Goal: Find specific page/section: Find specific page/section

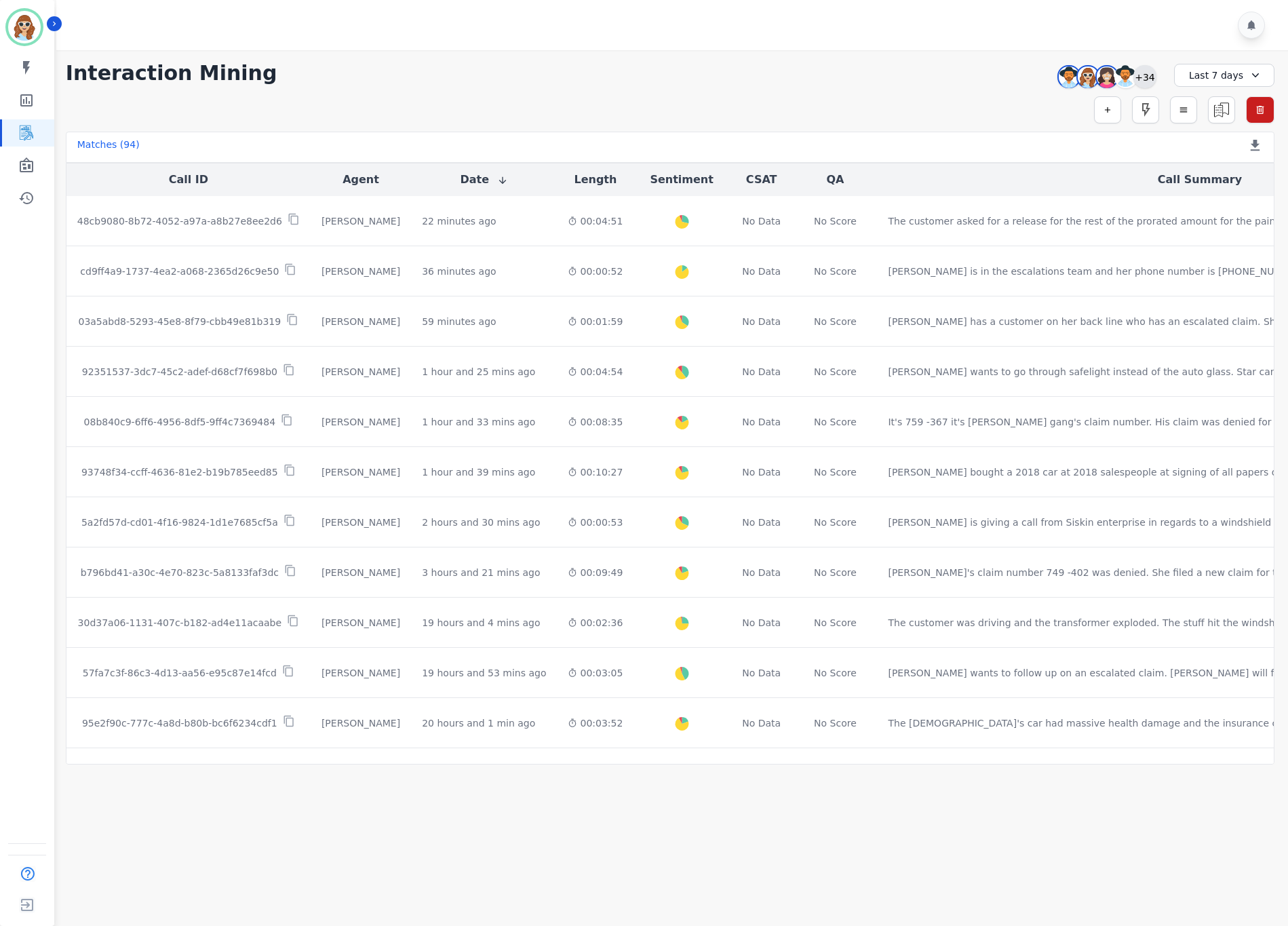
click at [1146, 82] on div "+34" at bounding box center [1145, 76] width 23 height 23
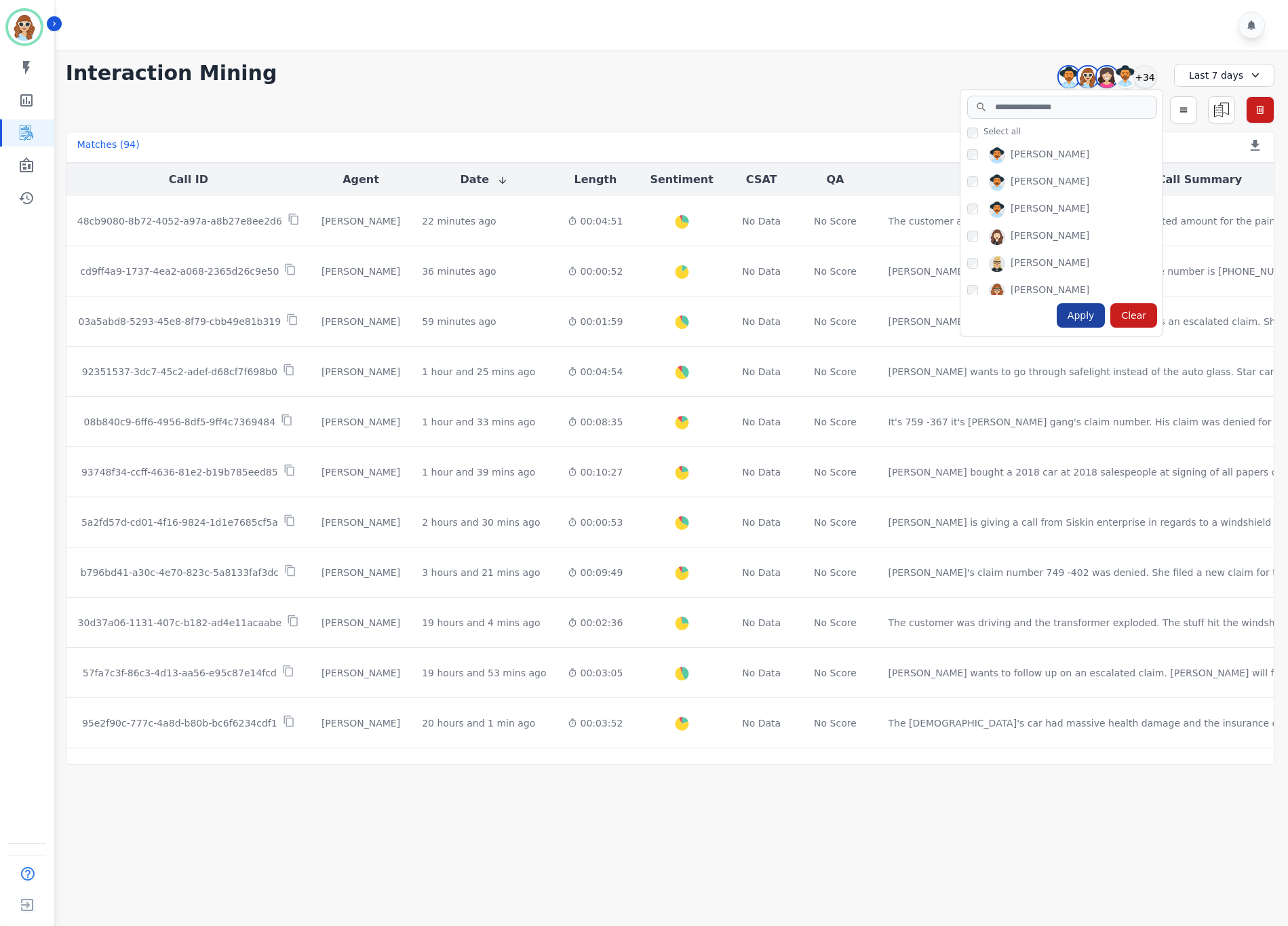
click at [1083, 322] on div "Apply" at bounding box center [1081, 316] width 49 height 24
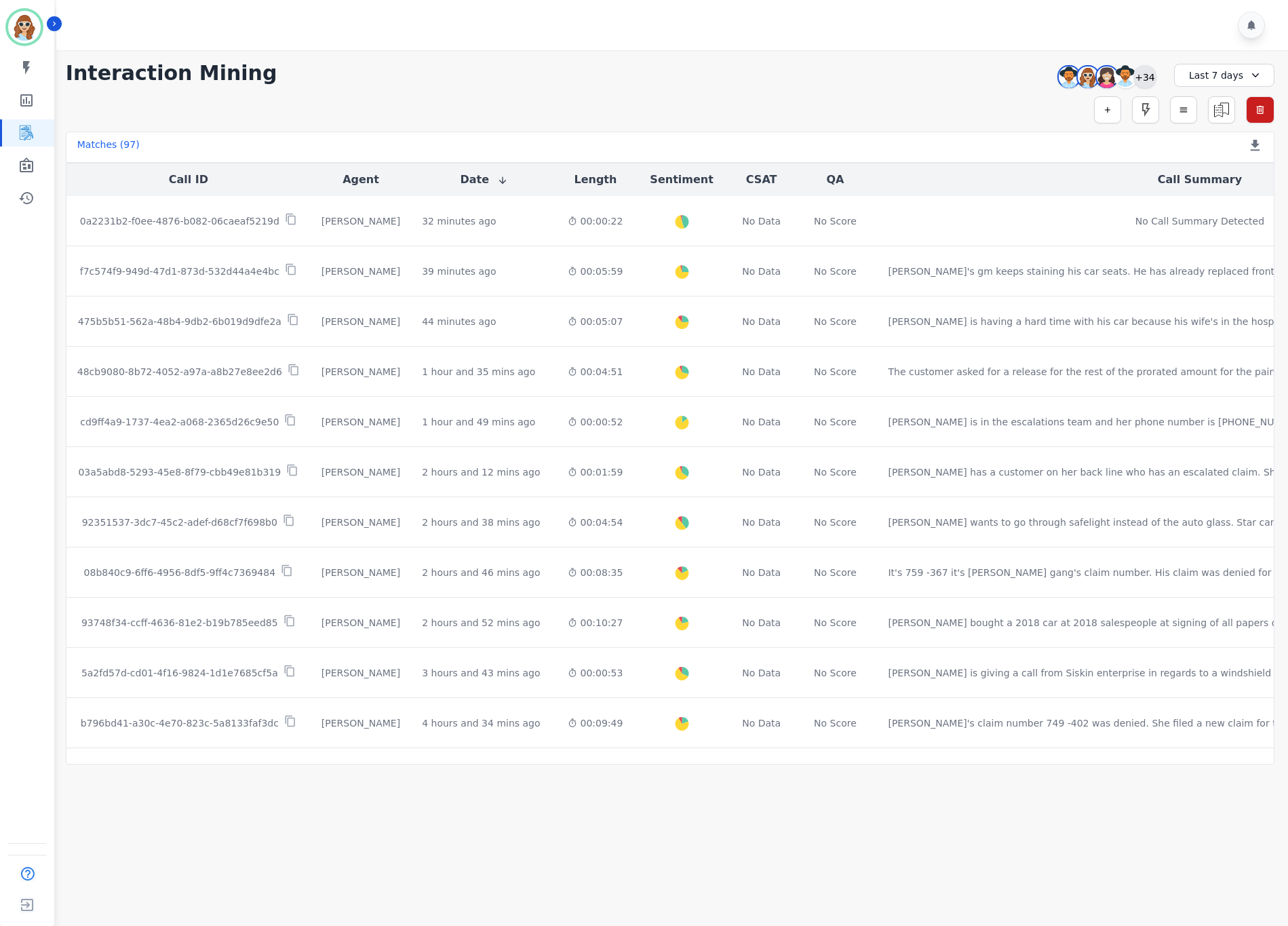
click at [1149, 77] on div "+34" at bounding box center [1145, 76] width 23 height 23
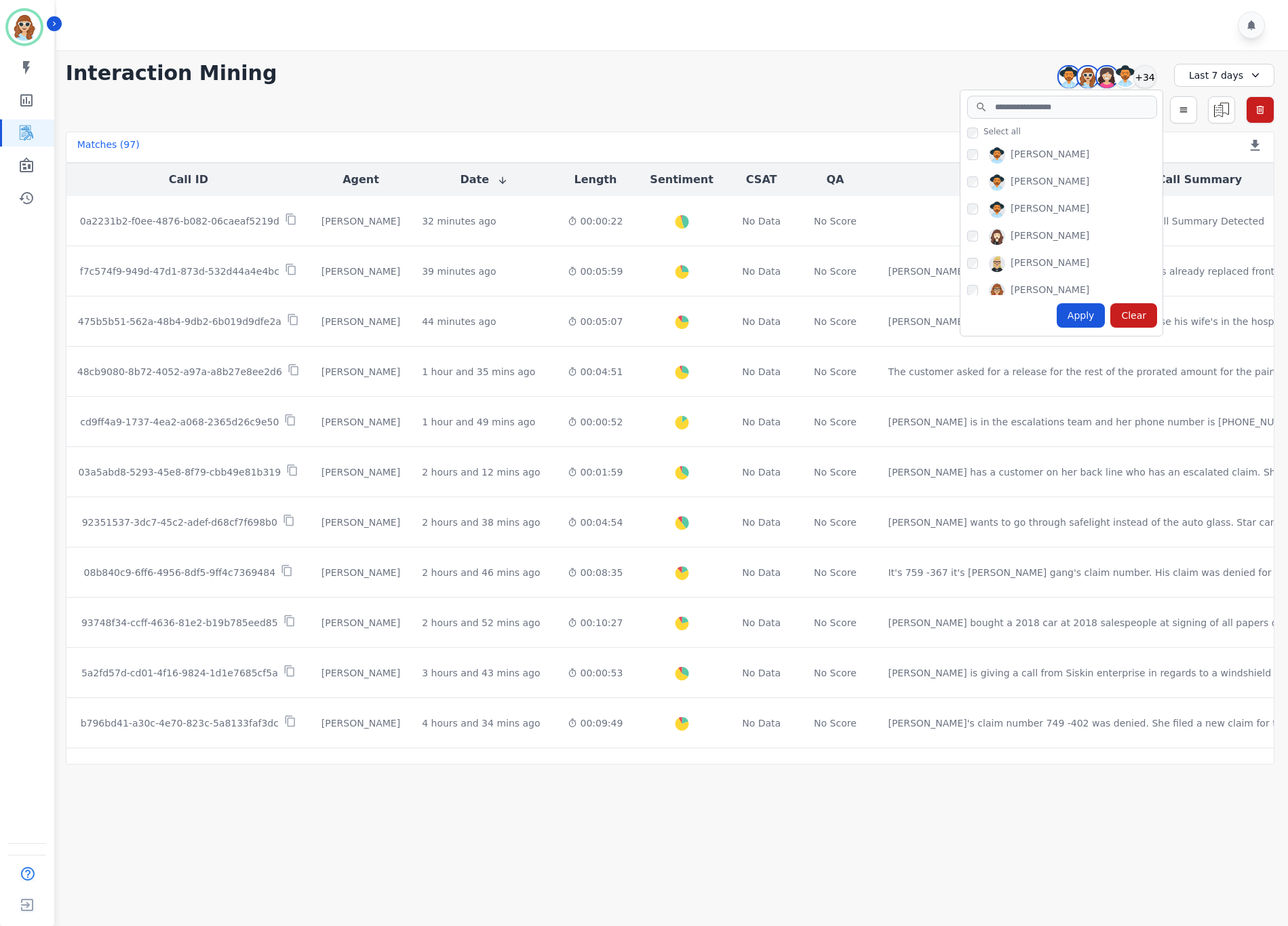
drag, startPoint x: 732, startPoint y: 63, endPoint x: 544, endPoint y: 14, distance: 194.3
click at [731, 63] on div "Interaction Mining Patience Mattingly Sadie Harrie Starlene Spencer Amy Small +…" at bounding box center [670, 73] width 1209 height 24
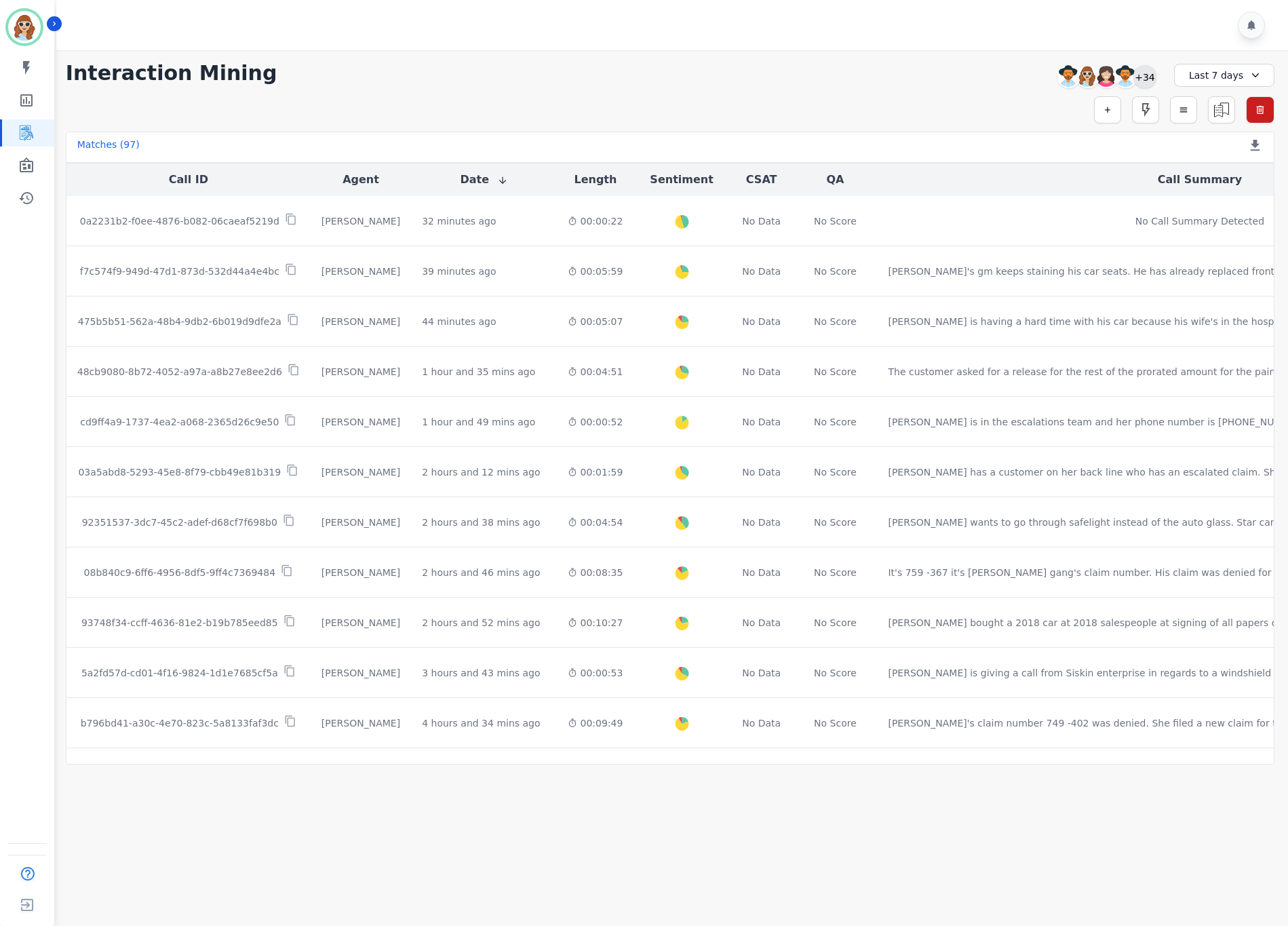
click at [1145, 76] on div "+34" at bounding box center [1145, 76] width 23 height 23
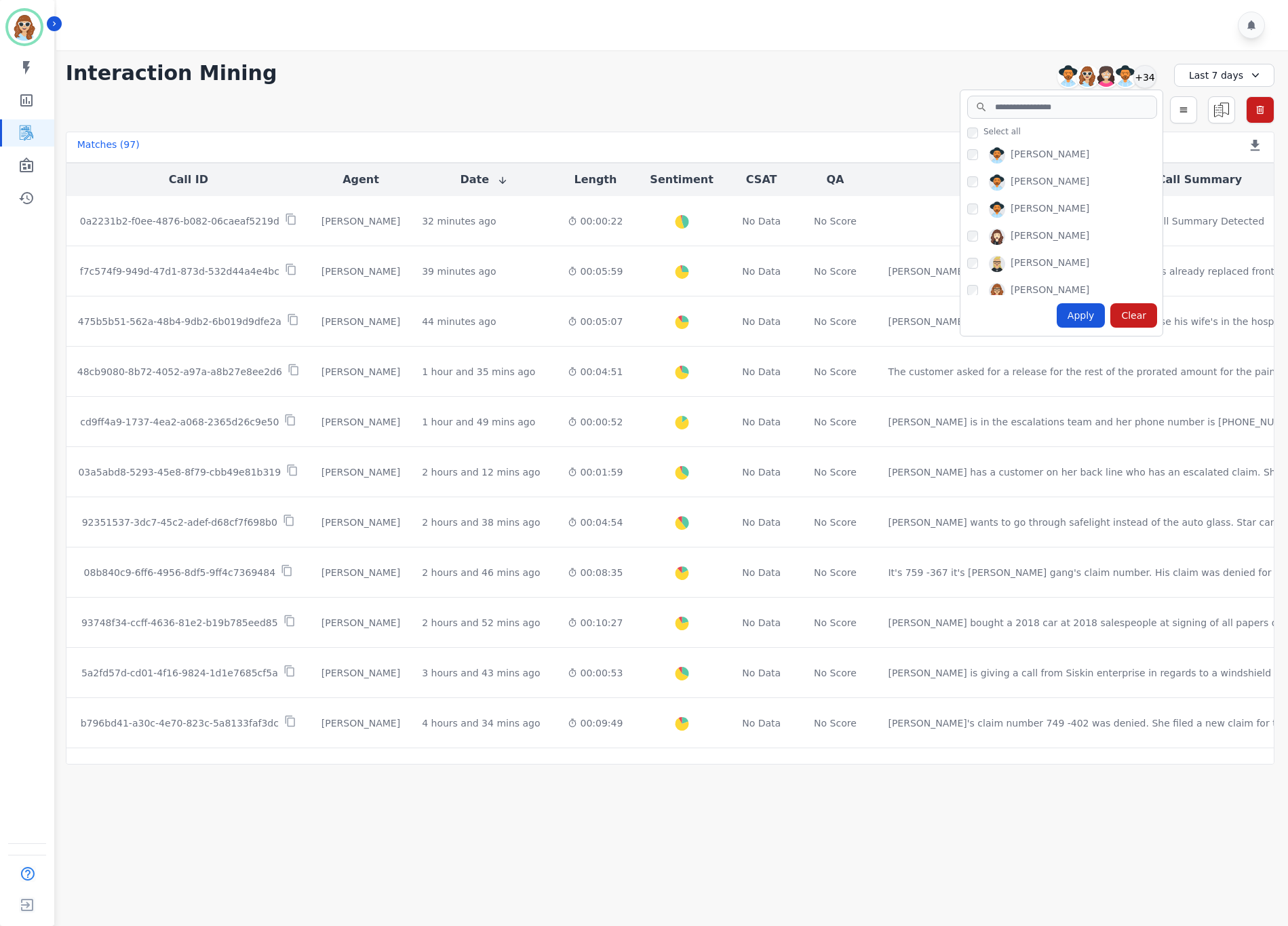
click at [1093, 320] on div "Apply" at bounding box center [1081, 316] width 49 height 24
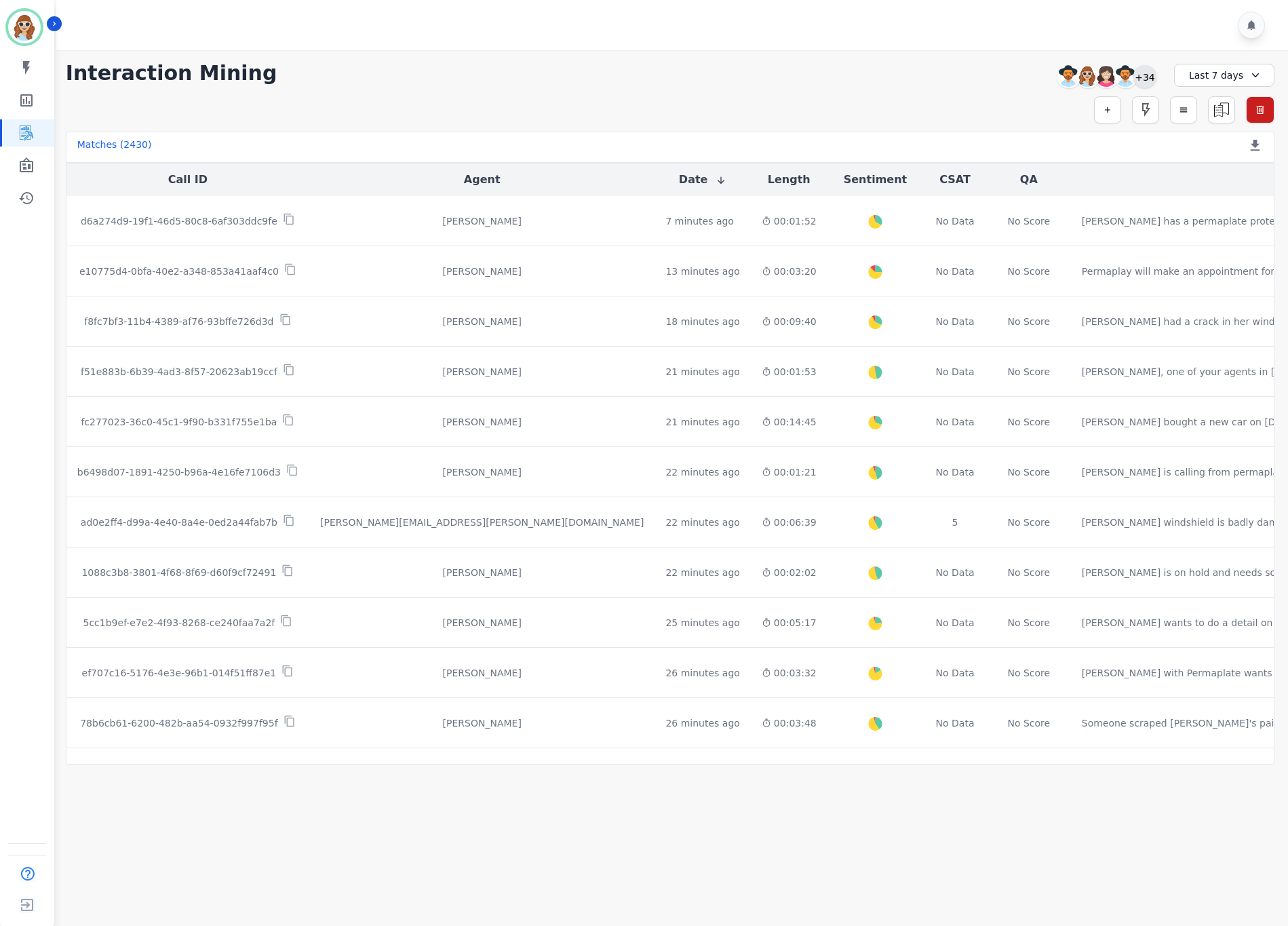
click at [1142, 77] on div "+34" at bounding box center [1145, 76] width 23 height 23
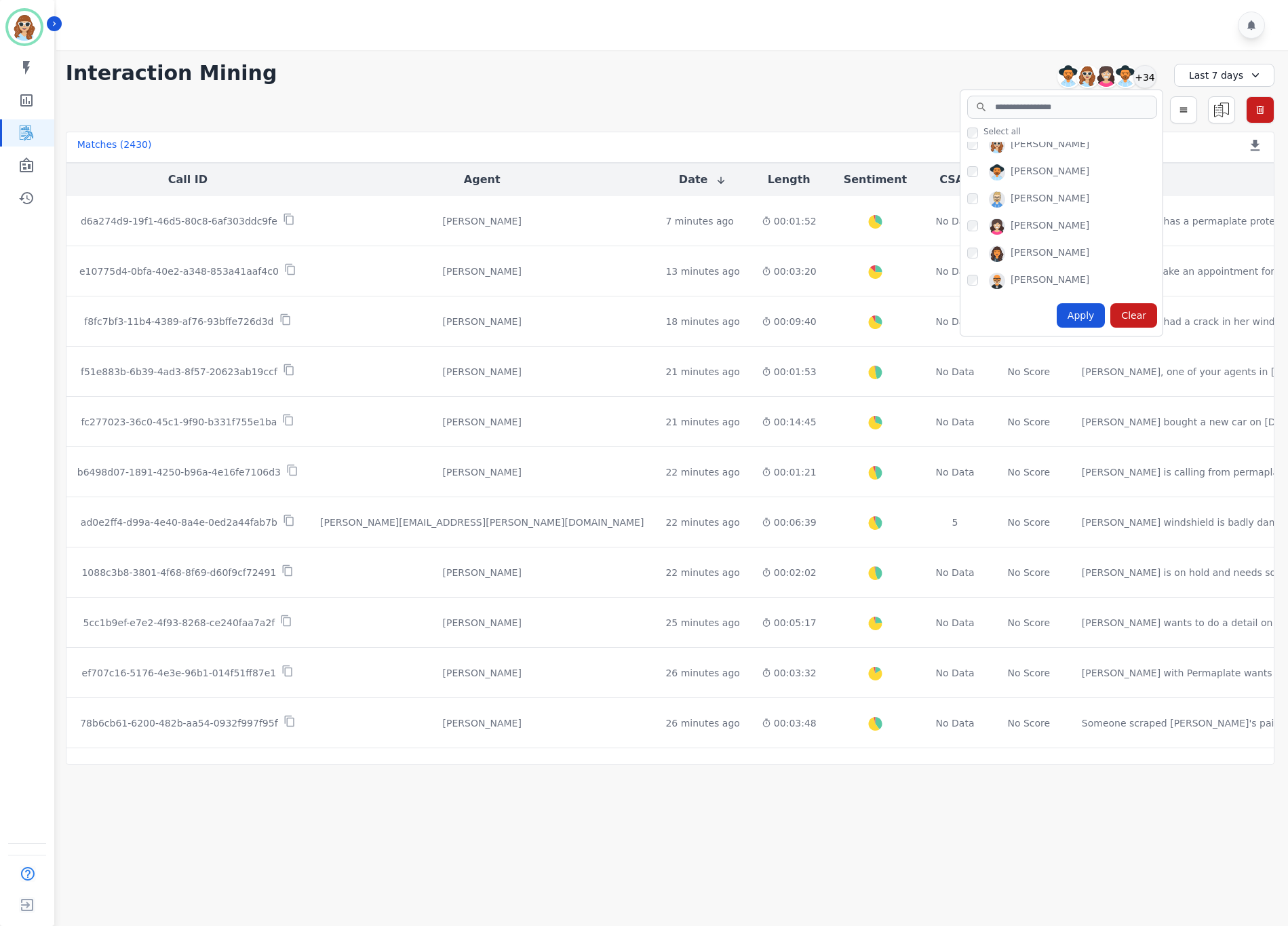
scroll to position [713, 0]
click at [1083, 316] on div "Apply" at bounding box center [1081, 316] width 49 height 24
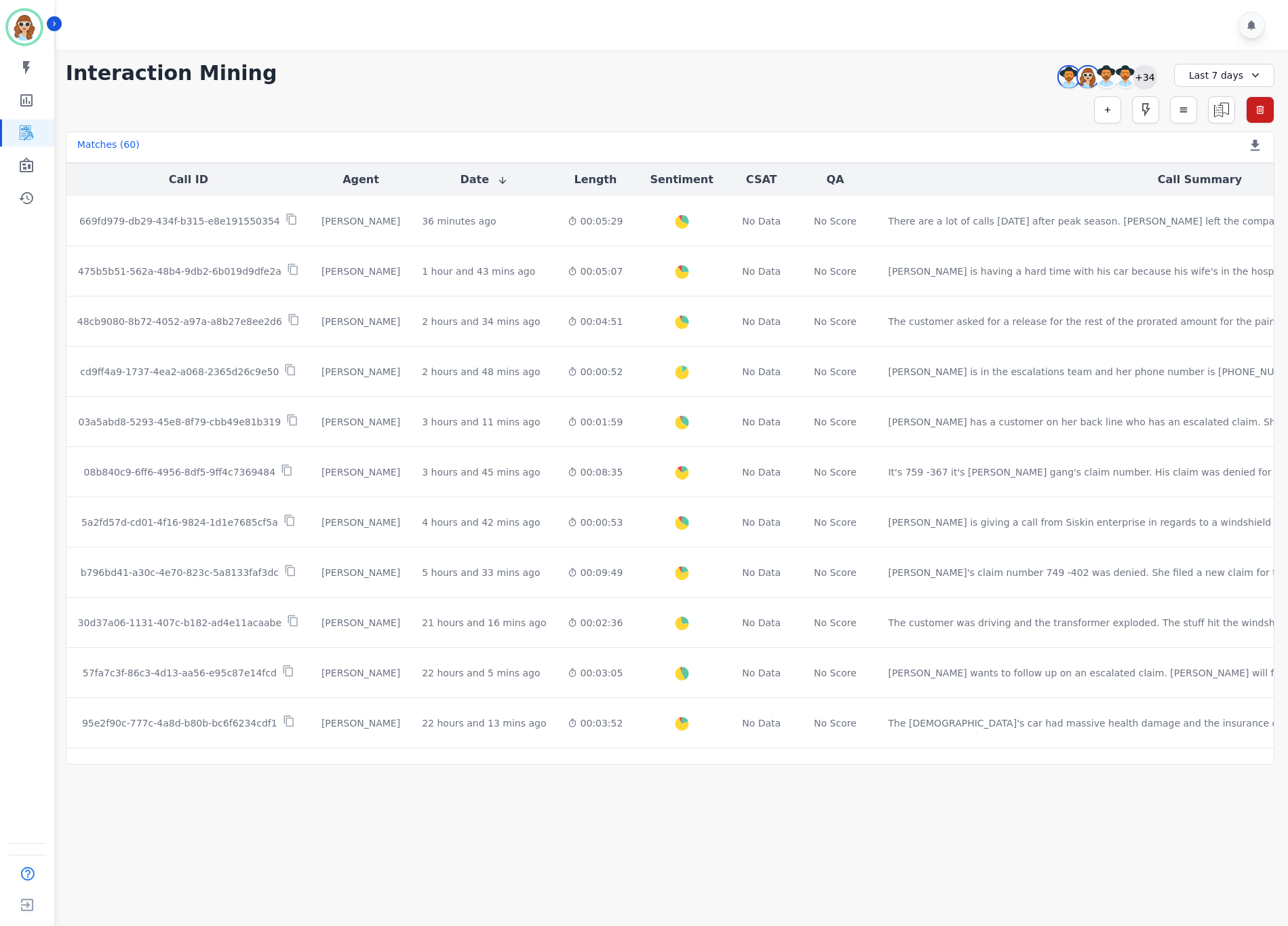
click at [1142, 73] on div "+34" at bounding box center [1145, 76] width 23 height 23
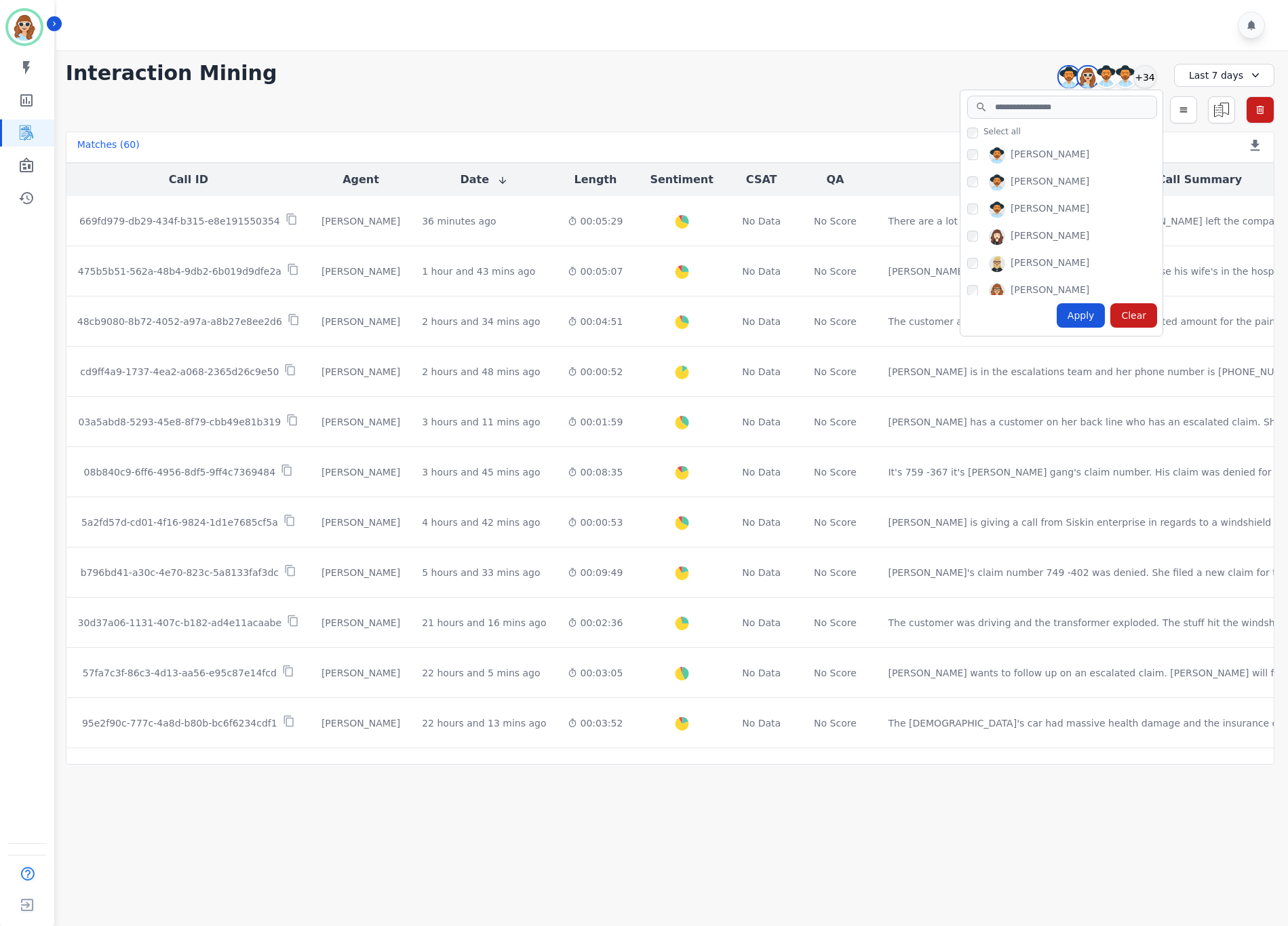
drag, startPoint x: 1088, startPoint y: 312, endPoint x: 1036, endPoint y: 357, distance: 68.8
click at [1087, 312] on div "Apply" at bounding box center [1081, 316] width 49 height 24
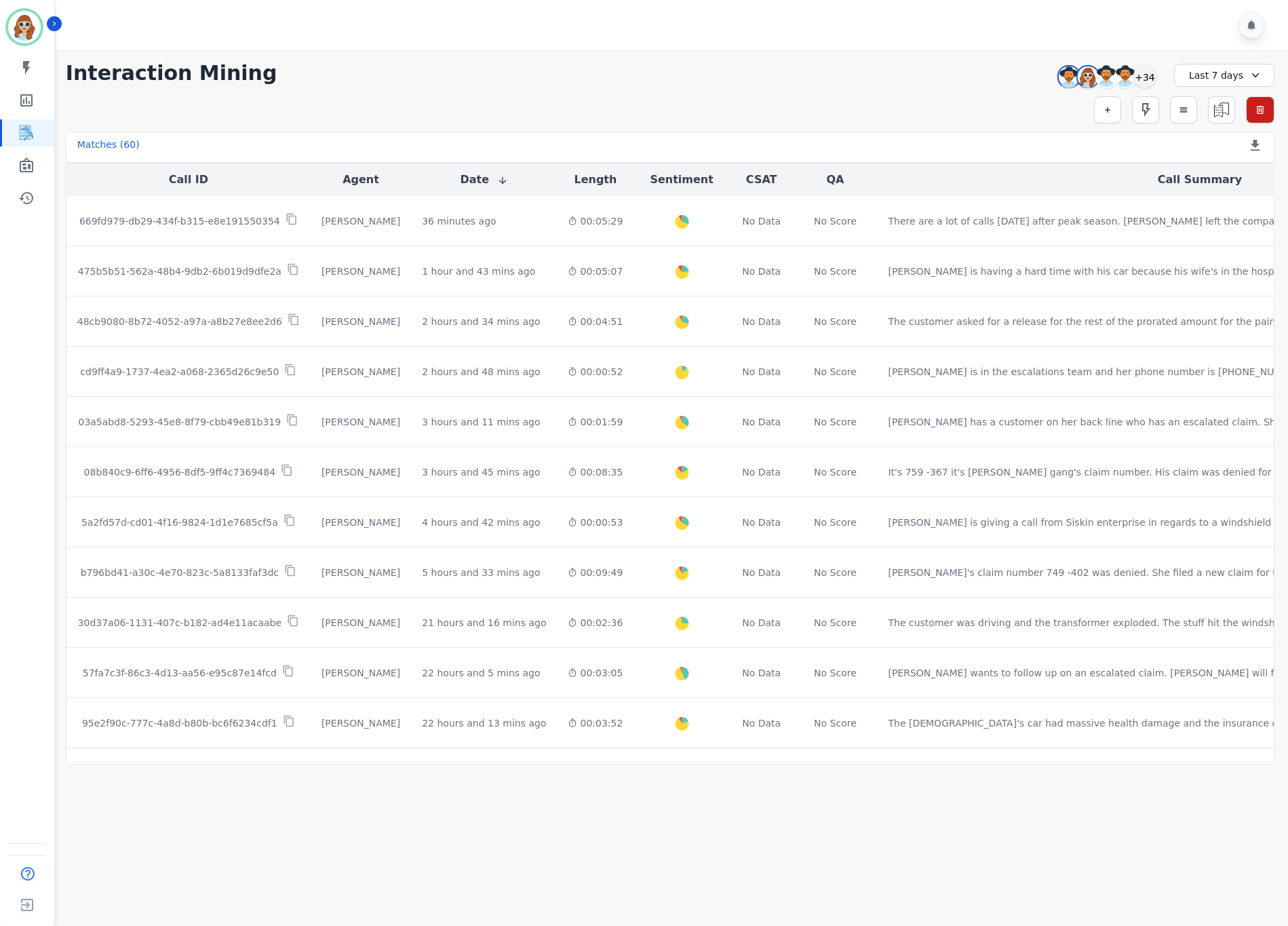
click at [1122, 16] on div at bounding box center [674, 25] width 1236 height 50
click at [1134, 8] on div at bounding box center [674, 25] width 1236 height 50
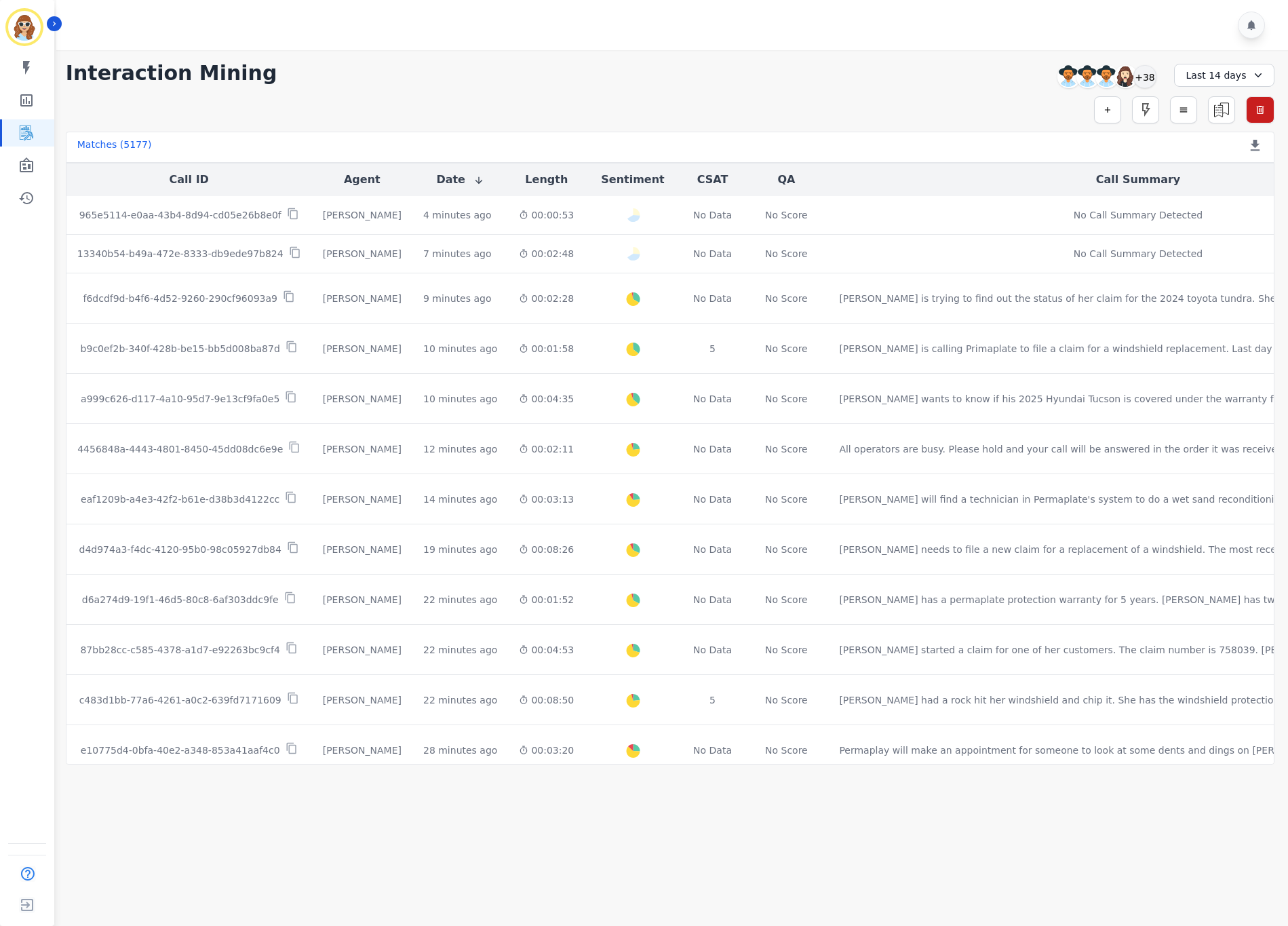
click at [1100, 27] on div at bounding box center [674, 25] width 1236 height 50
click at [1151, 77] on div "+38" at bounding box center [1145, 76] width 23 height 23
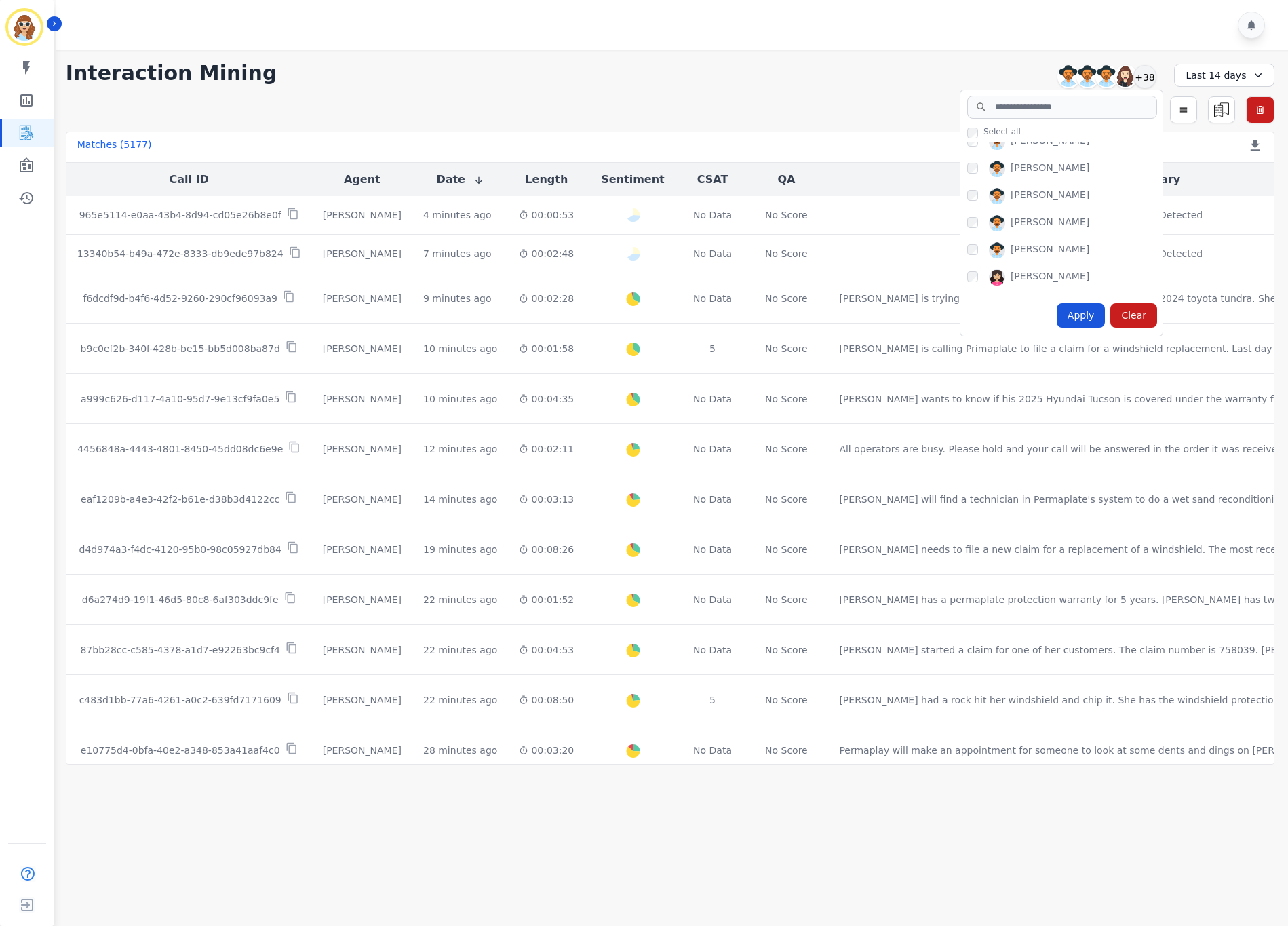
scroll to position [713, 0]
click at [1088, 320] on div "Apply" at bounding box center [1081, 316] width 49 height 24
